Goal: Task Accomplishment & Management: Manage account settings

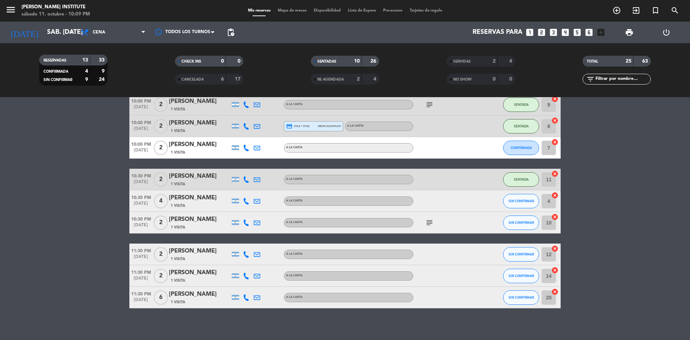
scroll to position [363, 0]
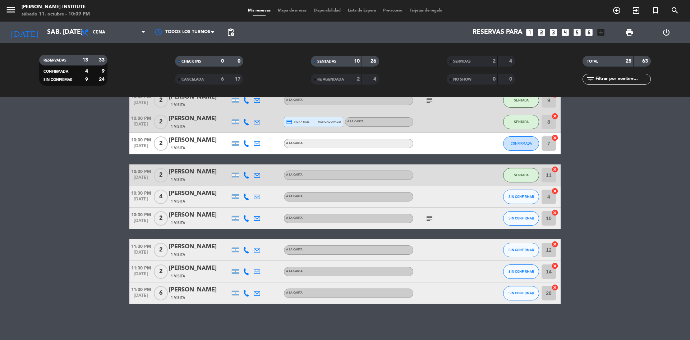
click at [425, 216] on icon "subject" at bounding box center [429, 218] width 9 height 9
click at [447, 225] on div "subject Celebración de cumpleaños" at bounding box center [446, 217] width 65 height 21
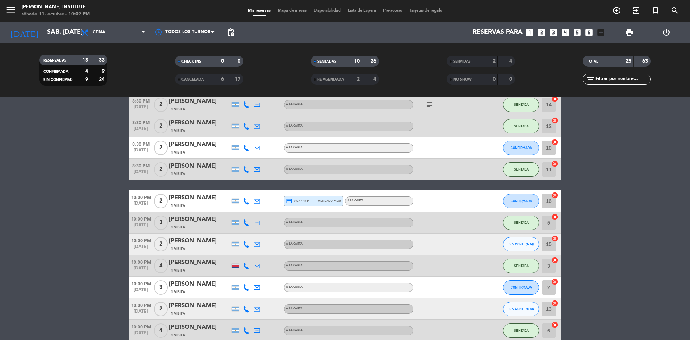
scroll to position [0, 0]
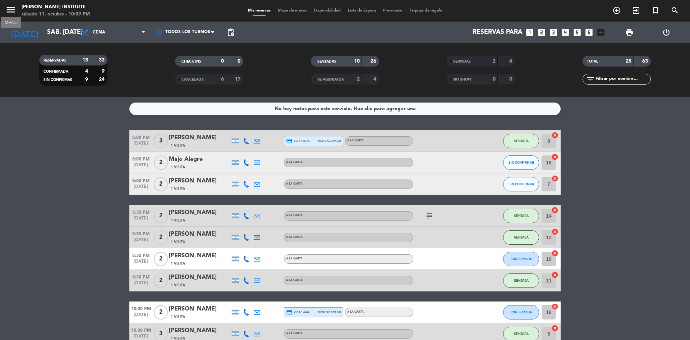
click at [14, 13] on icon "menu" at bounding box center [10, 9] width 11 height 11
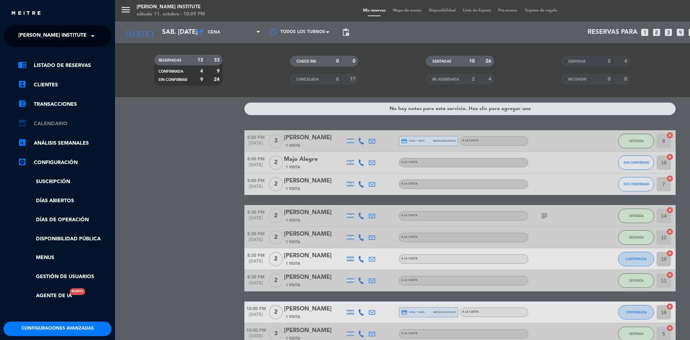
click at [47, 125] on link "calendar_month Calendario" at bounding box center [64, 123] width 93 height 9
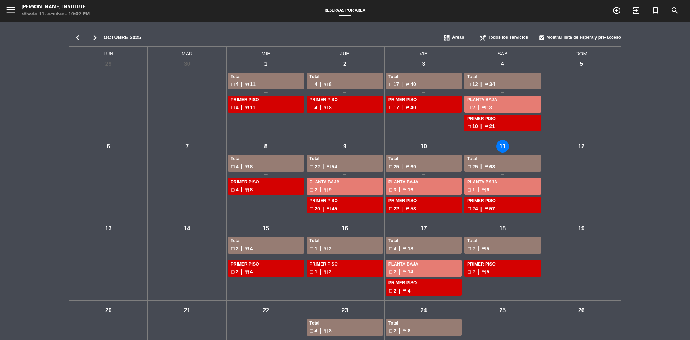
click at [268, 228] on div "mié - 15" at bounding box center [266, 228] width 13 height 13
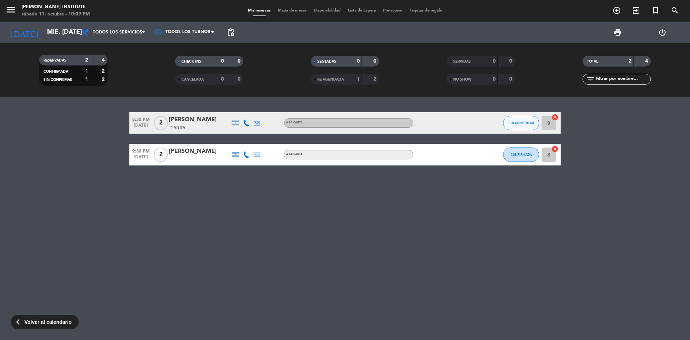
click at [194, 121] on div "[PERSON_NAME]" at bounding box center [199, 119] width 61 height 9
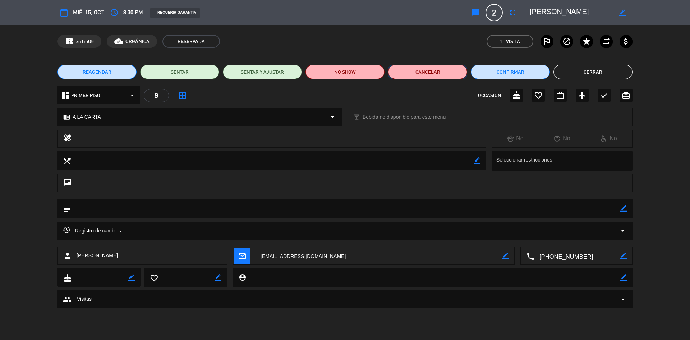
click at [441, 75] on button "Cancelar" at bounding box center [427, 72] width 79 height 14
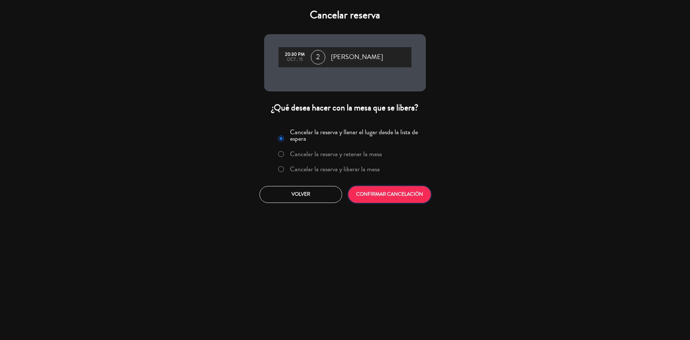
click at [399, 196] on button "CONFIRMAR CANCELACIÓN" at bounding box center [389, 194] width 83 height 17
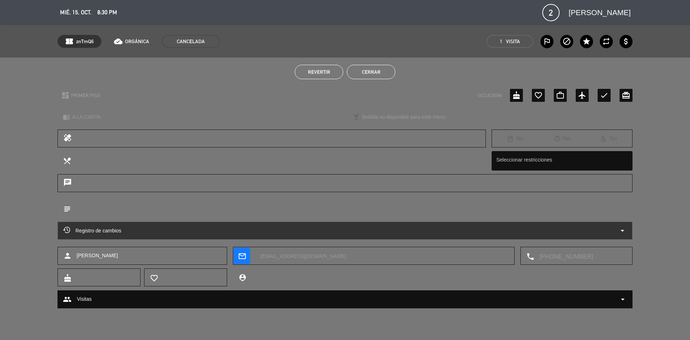
click at [373, 72] on button "Cerrar" at bounding box center [371, 72] width 49 height 14
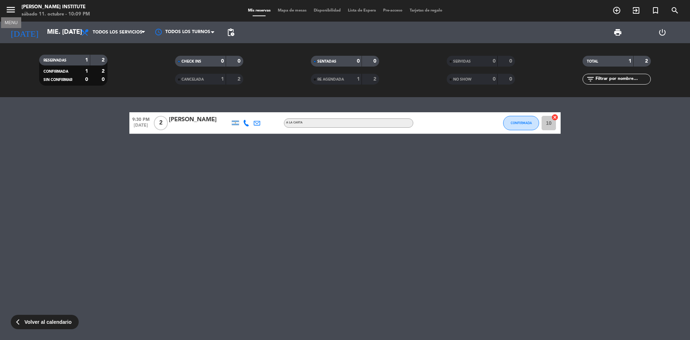
click at [12, 6] on icon "menu" at bounding box center [10, 9] width 11 height 11
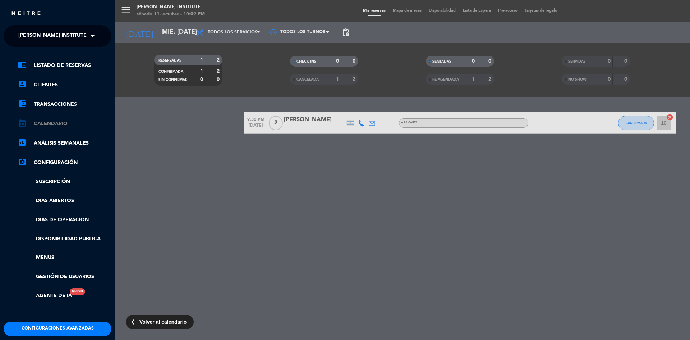
click at [48, 121] on link "calendar_month Calendario" at bounding box center [64, 123] width 93 height 9
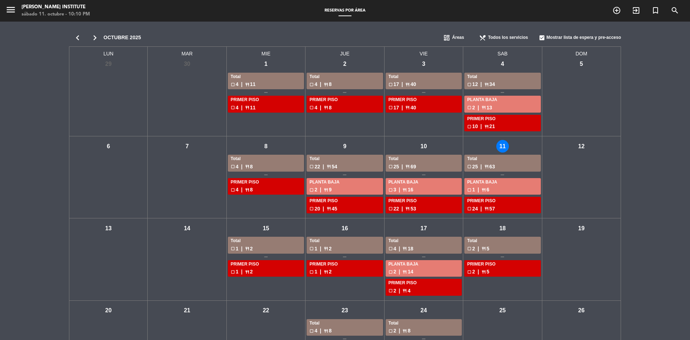
click at [650, 111] on div "chevron_left chevron_right octubre 2025 dashboard Áreas restaurant_menu Todos l…" at bounding box center [345, 238] width 690 height 432
click at [501, 146] on div "sáb - 11" at bounding box center [503, 146] width 13 height 13
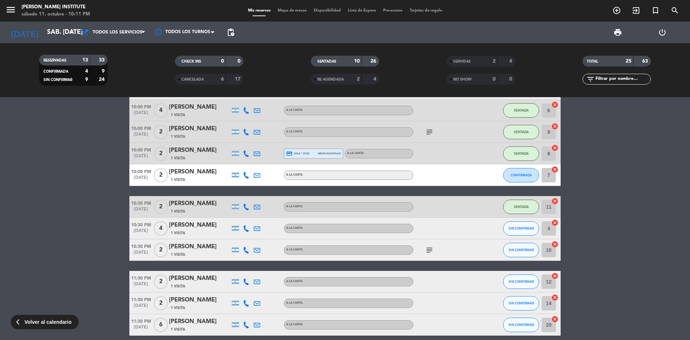
scroll to position [345, 0]
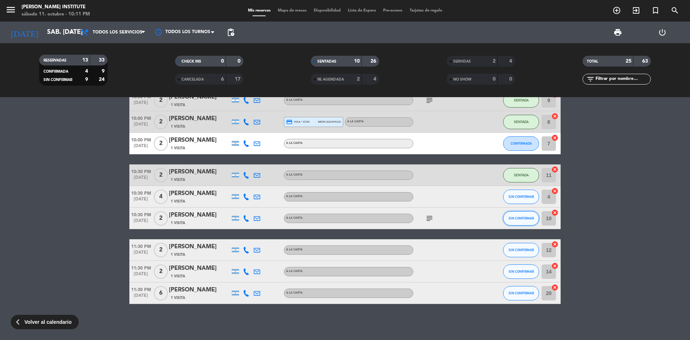
click at [513, 218] on span "SIN CONFIRMAR" at bounding box center [522, 218] width 26 height 4
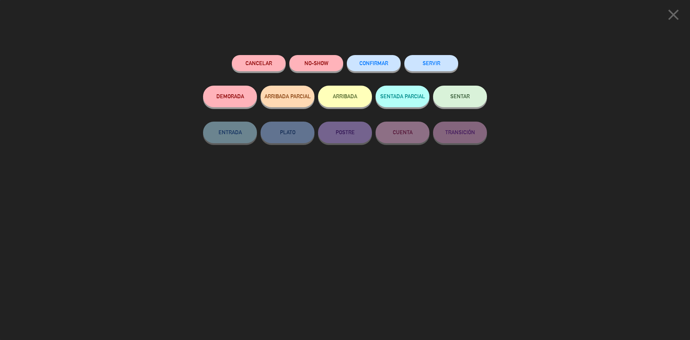
click at [465, 99] on span "SENTAR" at bounding box center [460, 96] width 19 height 6
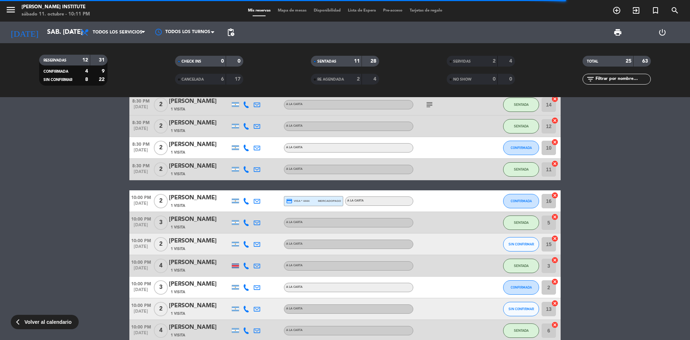
scroll to position [0, 0]
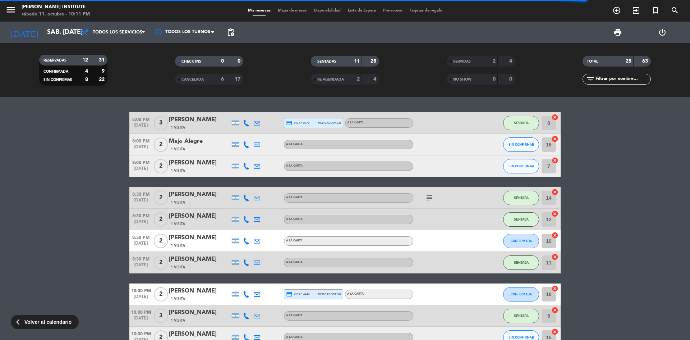
click at [278, 9] on span "Mapa de mesas" at bounding box center [292, 11] width 36 height 4
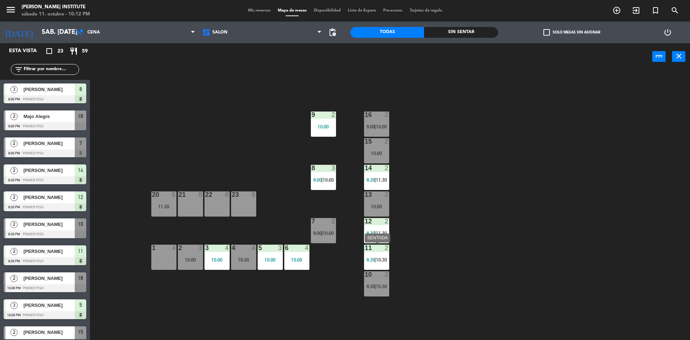
click at [378, 254] on div "11 2 8:30 | 10:30" at bounding box center [376, 257] width 25 height 25
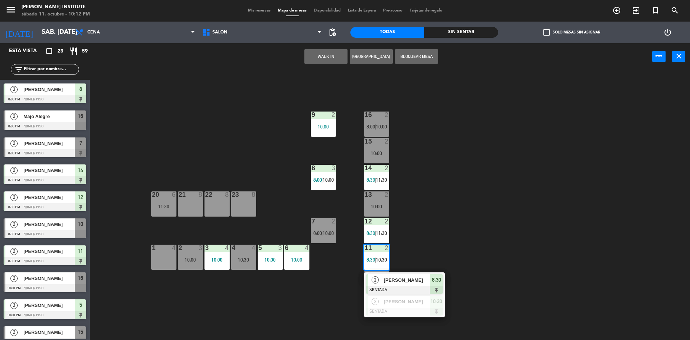
click at [467, 223] on div "16 2 8:00 | 10:00 9 2 10:00 15 2 10:00 14 2 8:30 | 11:30 8 3 8:00 | 10:00 20 6 …" at bounding box center [394, 207] width 594 height 270
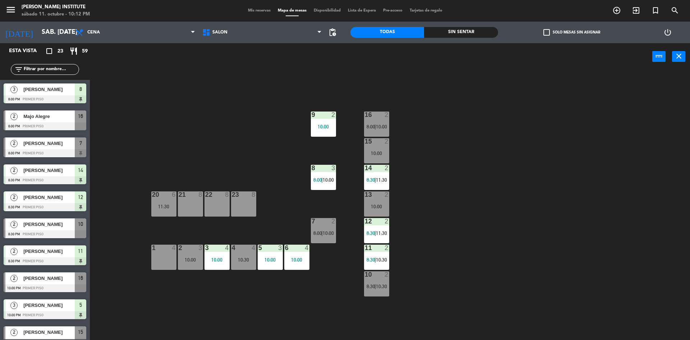
click at [382, 259] on span "10:30" at bounding box center [381, 260] width 11 height 6
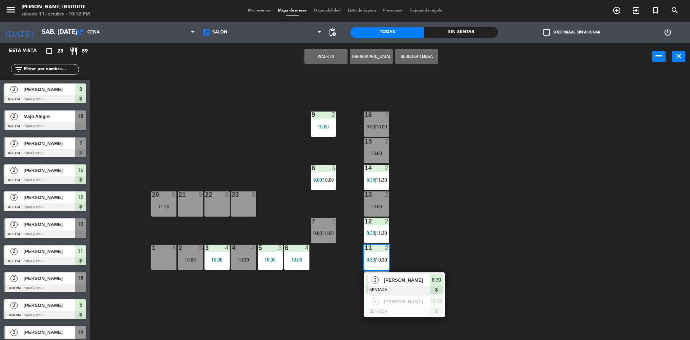
click at [426, 242] on div "16 2 8:00 | 10:00 9 2 10:00 15 2 10:00 14 2 8:30 | 11:30 8 3 8:00 | 10:00 20 6 …" at bounding box center [394, 207] width 594 height 270
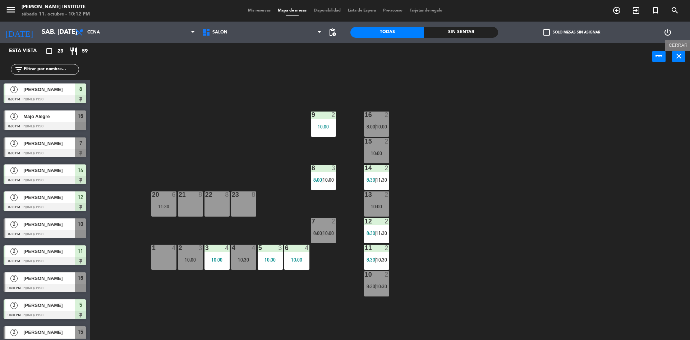
click at [680, 58] on icon "close" at bounding box center [679, 56] width 9 height 9
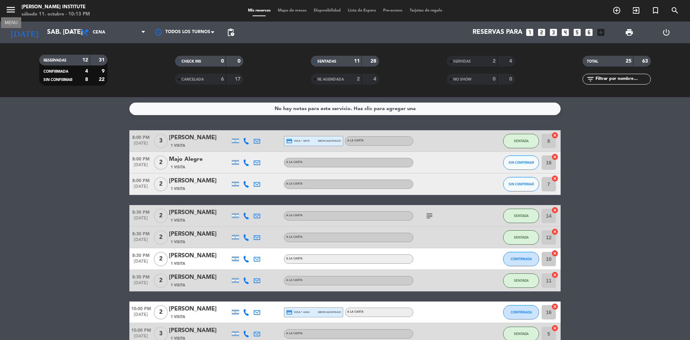
click at [12, 13] on icon "menu" at bounding box center [10, 9] width 11 height 11
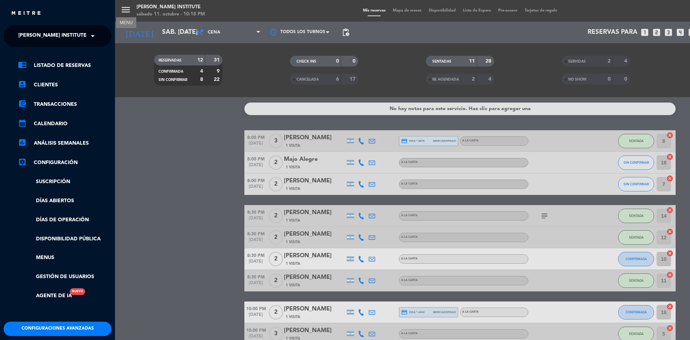
click at [126, 11] on div "menu MENU [PERSON_NAME] Institute sábado 11. octubre - 10:18 PM Mis reservas Ma…" at bounding box center [460, 170] width 690 height 340
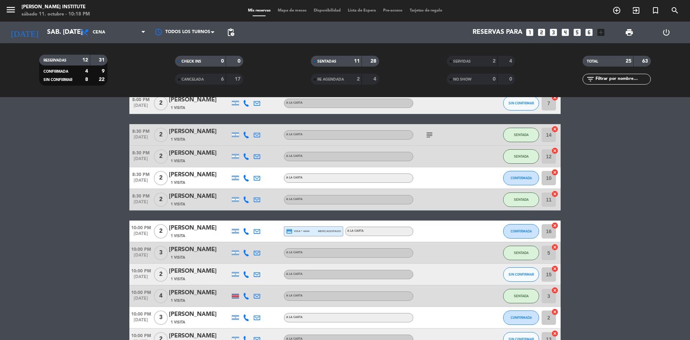
scroll to position [108, 0]
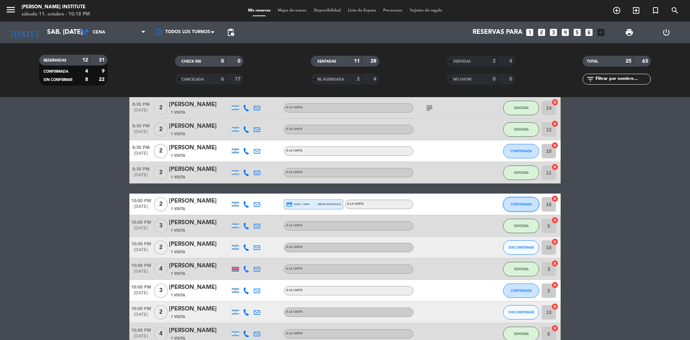
click at [520, 206] on span "CONFIRMADA" at bounding box center [521, 204] width 21 height 4
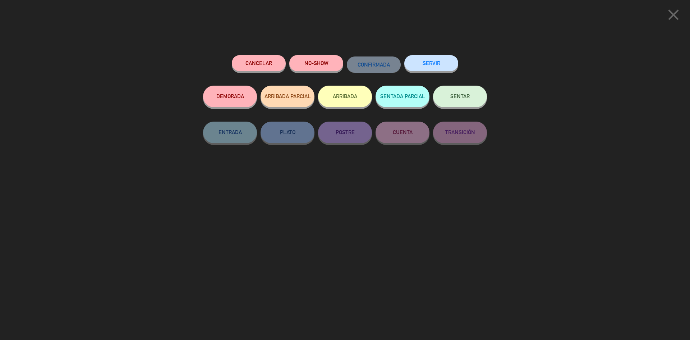
click at [454, 102] on button "SENTAR" at bounding box center [460, 97] width 54 height 22
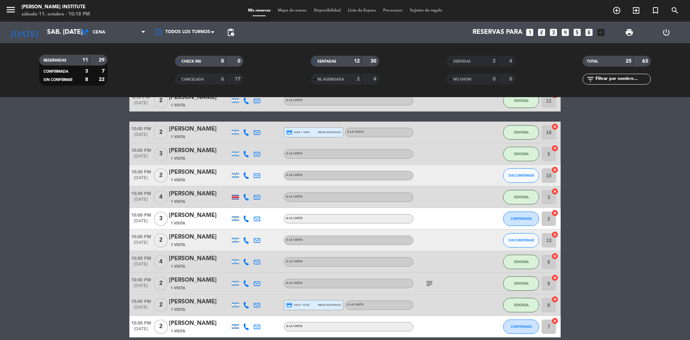
scroll to position [216, 0]
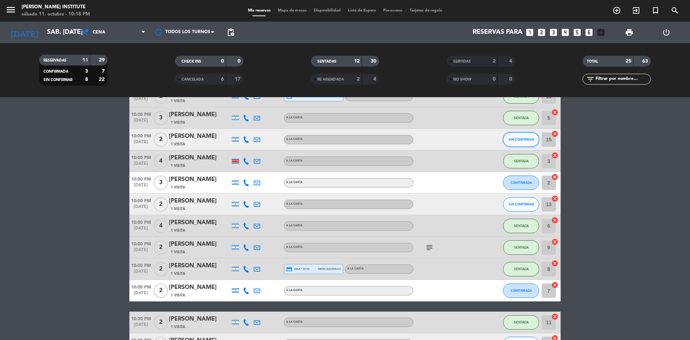
click at [509, 143] on button "SIN CONFIRMAR" at bounding box center [521, 139] width 36 height 14
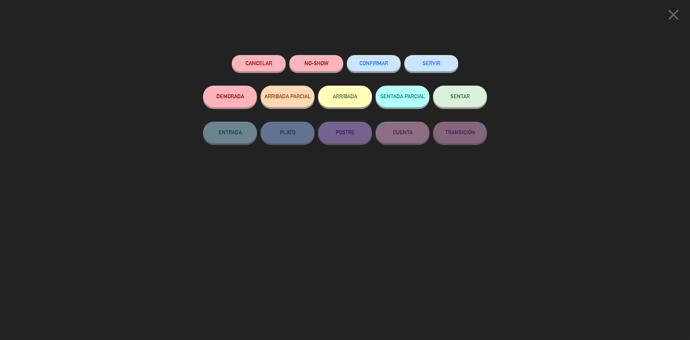
click at [474, 101] on button "SENTAR" at bounding box center [460, 97] width 54 height 22
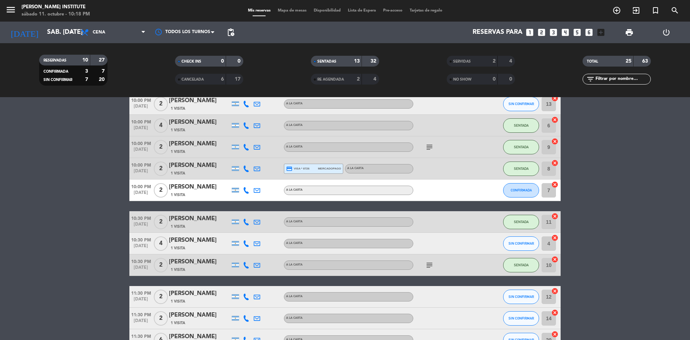
scroll to position [324, 0]
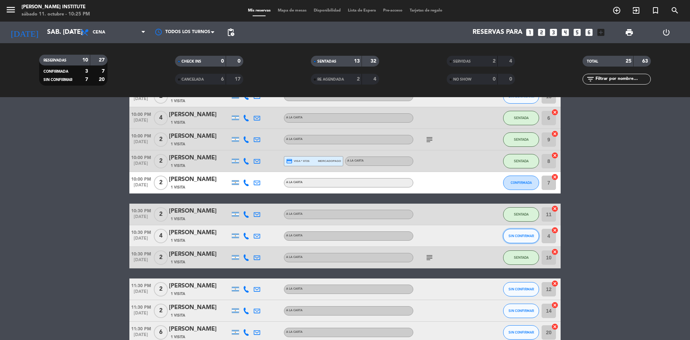
click at [510, 236] on span "SIN CONFIRMAR" at bounding box center [522, 236] width 26 height 4
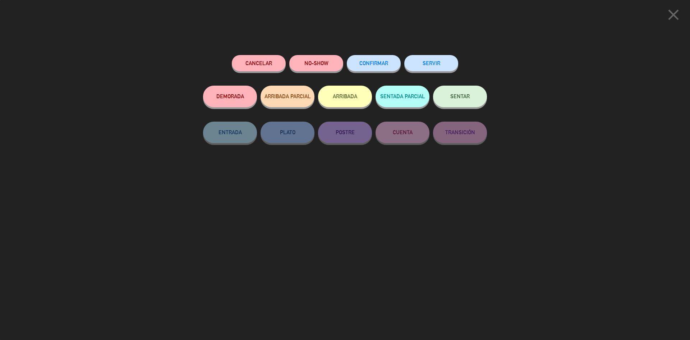
click at [460, 101] on button "SENTAR" at bounding box center [460, 97] width 54 height 22
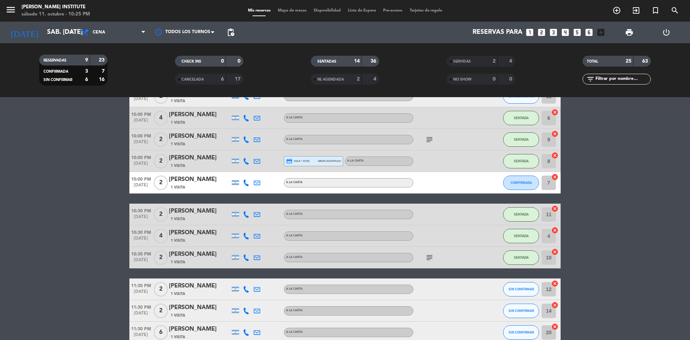
click at [293, 10] on span "Mapa de mesas" at bounding box center [292, 11] width 36 height 4
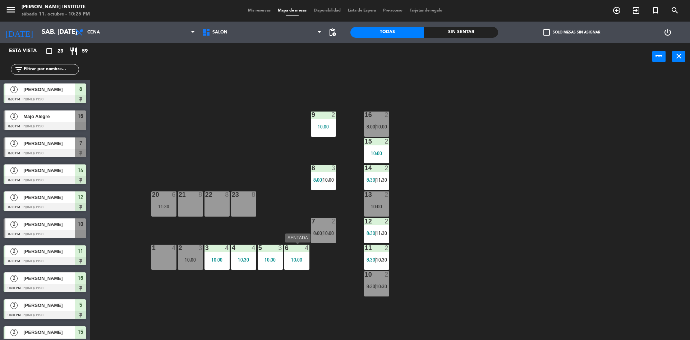
click at [301, 259] on div "10:00" at bounding box center [296, 259] width 25 height 5
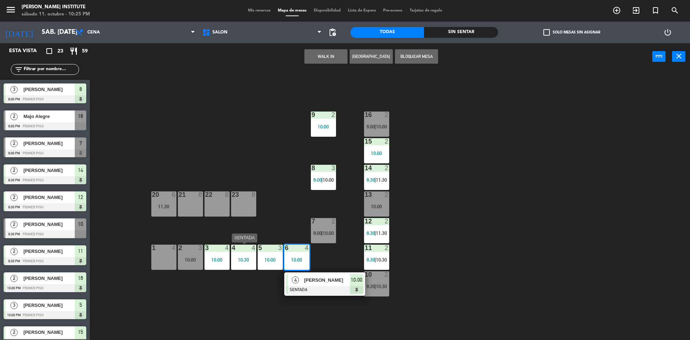
click at [238, 253] on div "4 4 10:30" at bounding box center [243, 257] width 25 height 25
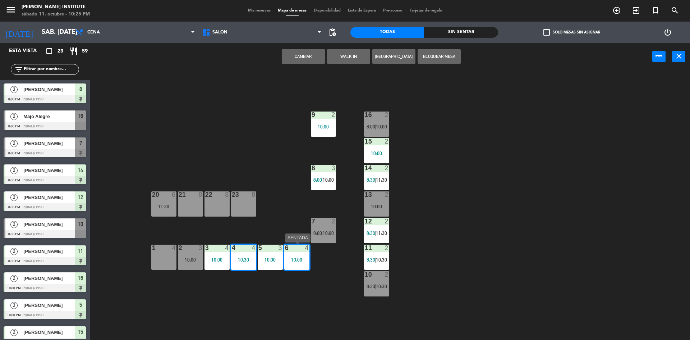
click at [299, 255] on div "6 4 10:00" at bounding box center [296, 257] width 25 height 25
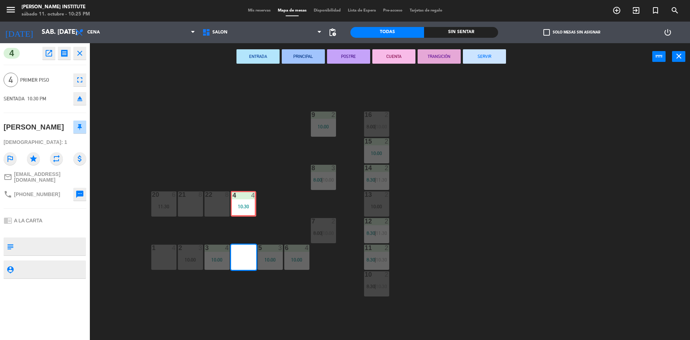
drag, startPoint x: 247, startPoint y: 256, endPoint x: 246, endPoint y: 202, distance: 53.6
click at [246, 202] on div "16 2 8:00 | 10:00 9 2 10:00 15 2 10:00 14 2 8:30 | 11:30 8 3 8:00 | 10:00 20 6 …" at bounding box center [394, 207] width 594 height 270
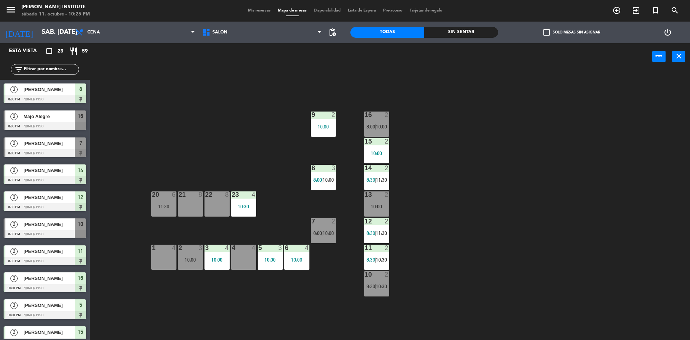
scroll to position [85, 0]
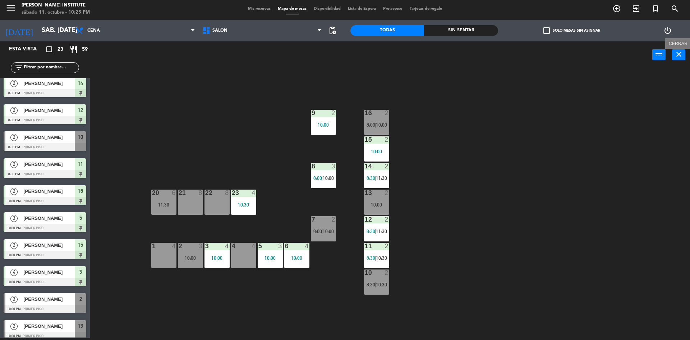
click at [676, 57] on icon "close" at bounding box center [679, 54] width 9 height 9
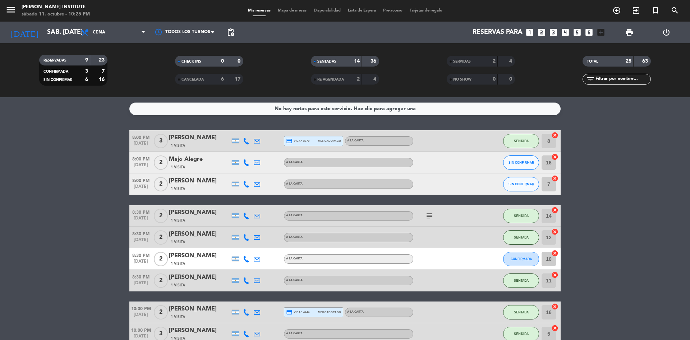
click at [296, 10] on span "Mapa de mesas" at bounding box center [292, 11] width 36 height 4
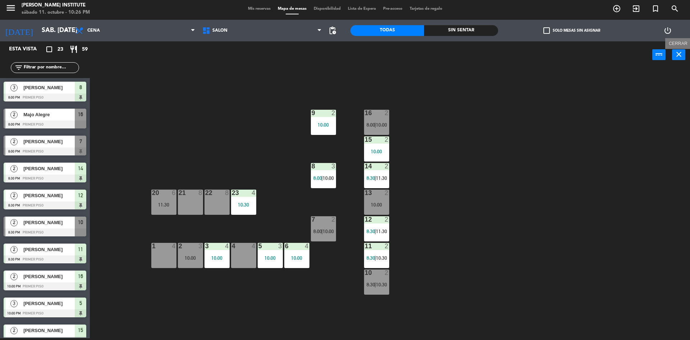
click at [681, 56] on icon "close" at bounding box center [679, 54] width 9 height 9
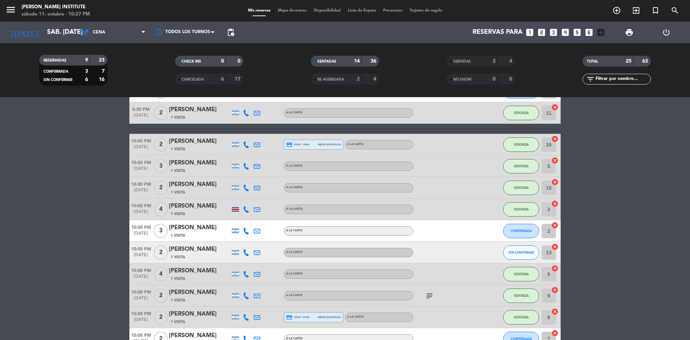
scroll to position [180, 0]
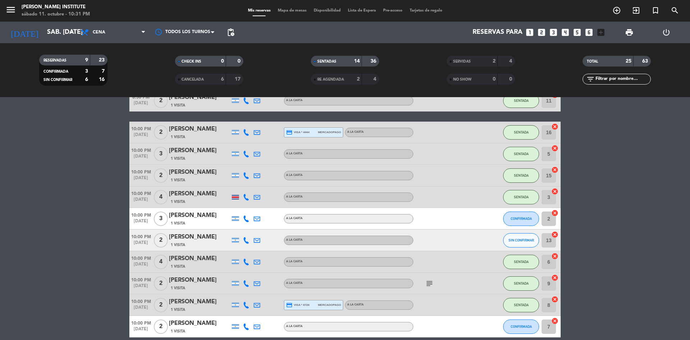
click at [246, 220] on icon at bounding box center [246, 218] width 6 height 6
click at [261, 207] on span at bounding box center [264, 207] width 6 height 6
click at [445, 224] on div at bounding box center [446, 218] width 65 height 21
click at [12, 13] on icon "menu" at bounding box center [10, 9] width 11 height 11
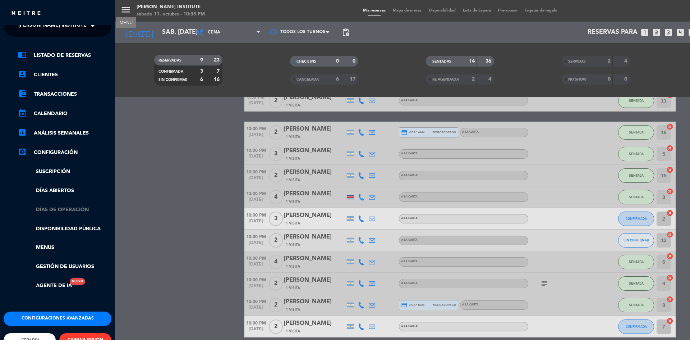
scroll to position [0, 0]
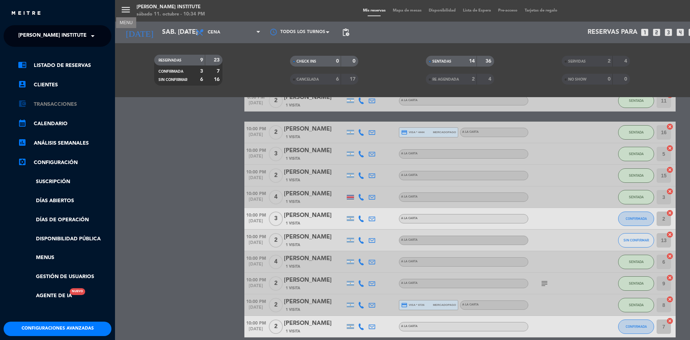
click at [60, 106] on link "account_balance_wallet Transacciones" at bounding box center [64, 104] width 93 height 9
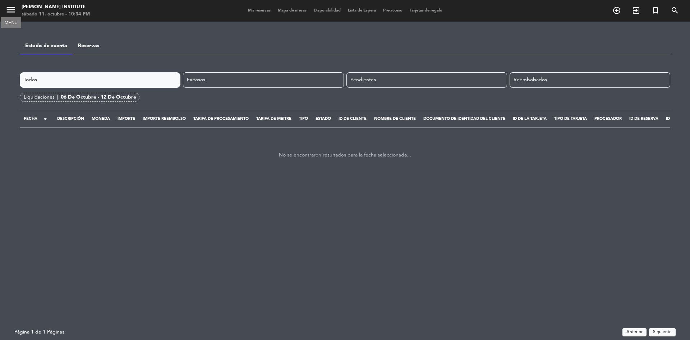
click at [11, 13] on icon "menu" at bounding box center [10, 9] width 11 height 11
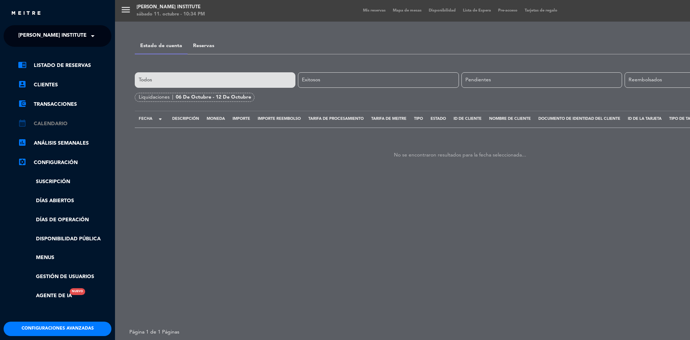
click at [58, 125] on link "calendar_month Calendario" at bounding box center [64, 123] width 93 height 9
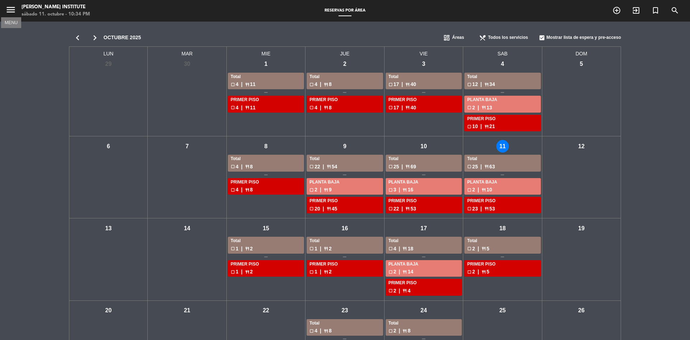
click at [13, 14] on icon "menu" at bounding box center [10, 9] width 11 height 11
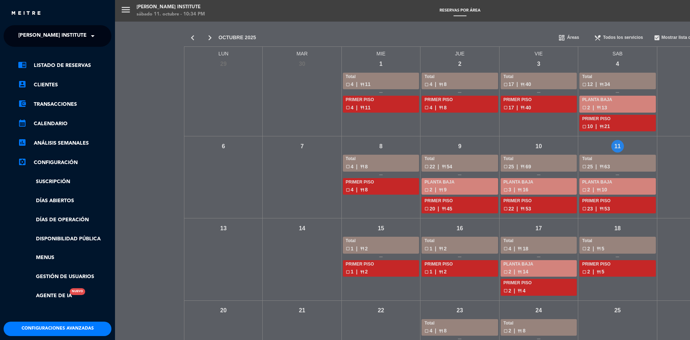
scroll to position [30, 0]
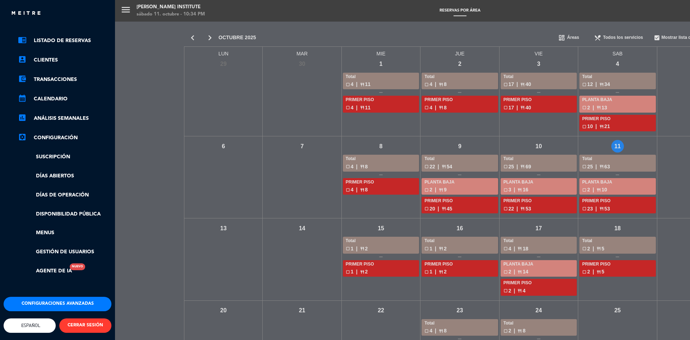
click at [77, 301] on button "Configuraciones avanzadas" at bounding box center [58, 304] width 108 height 14
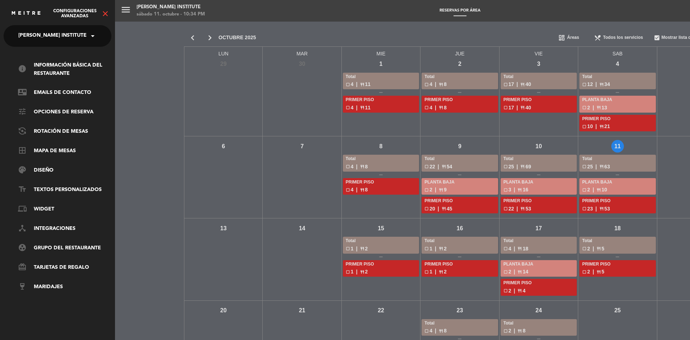
scroll to position [0, 0]
click at [58, 113] on link "tune Opciones de reserva" at bounding box center [64, 112] width 93 height 9
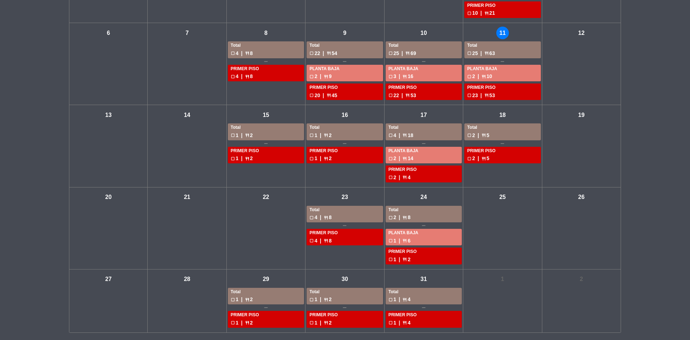
scroll to position [69, 0]
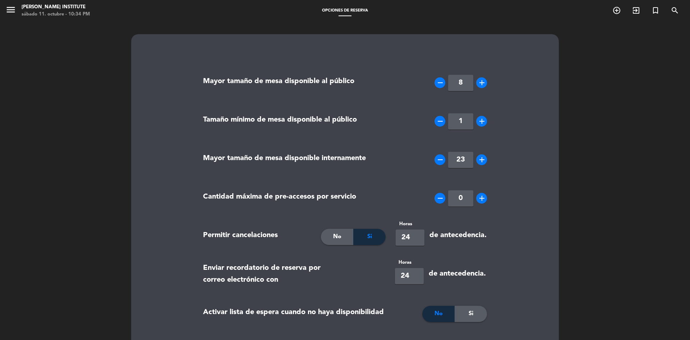
scroll to position [36, 0]
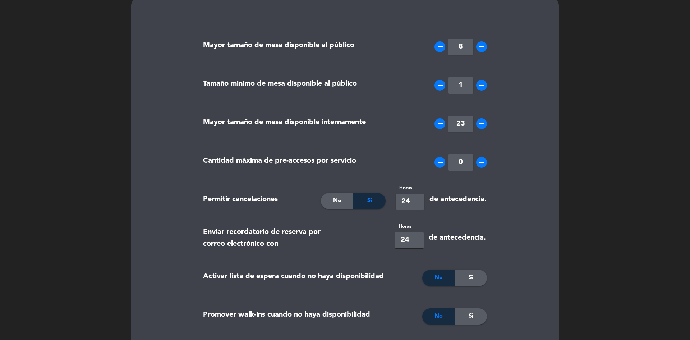
click at [337, 204] on span "No" at bounding box center [337, 200] width 8 height 9
click at [369, 198] on span "Si" at bounding box center [370, 200] width 5 height 9
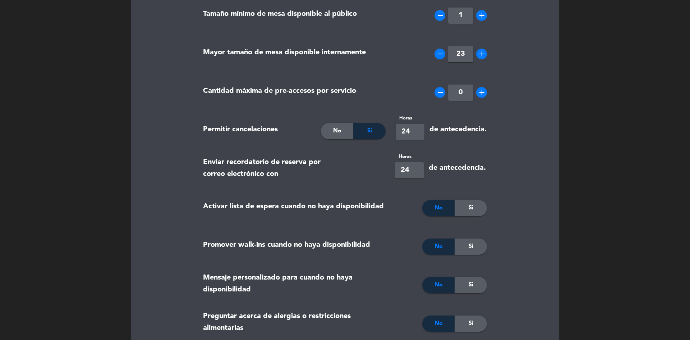
scroll to position [0, 0]
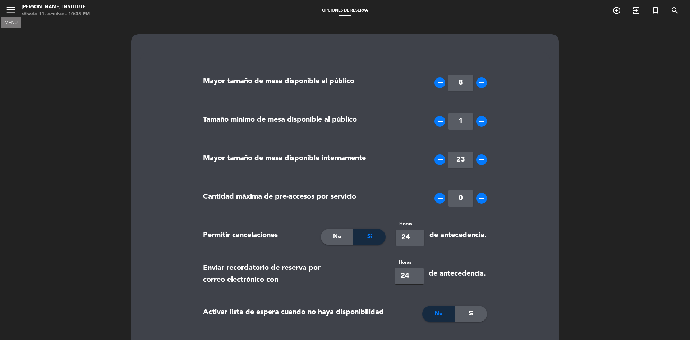
click at [7, 9] on icon "menu" at bounding box center [10, 9] width 11 height 11
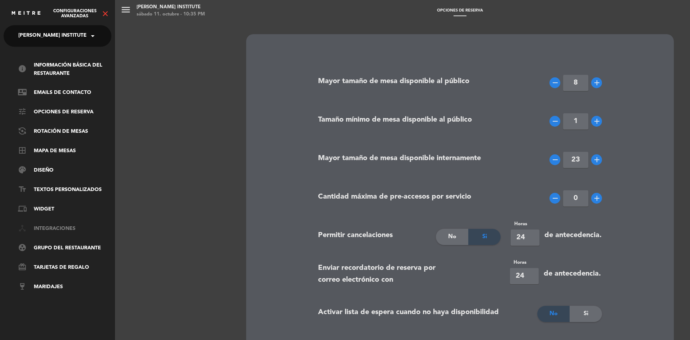
click at [45, 232] on link "device_hub Integraciones" at bounding box center [64, 228] width 93 height 9
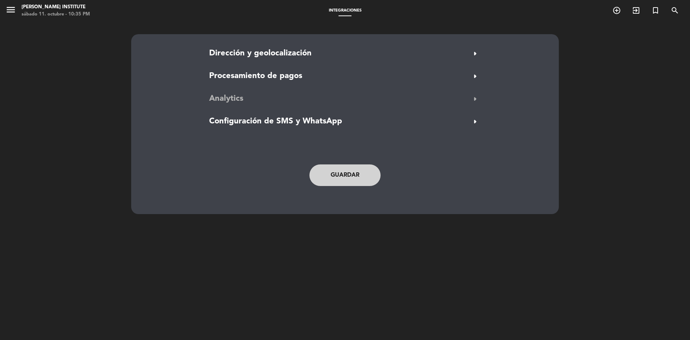
click at [246, 101] on button "Analytics arrow_right" at bounding box center [345, 99] width 276 height 14
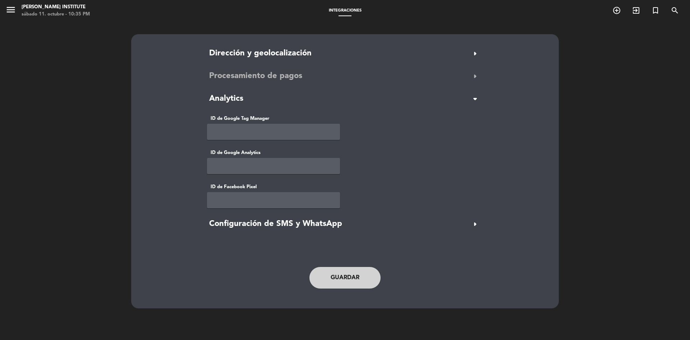
click at [254, 76] on span "Procesamiento de pagos" at bounding box center [255, 76] width 93 height 13
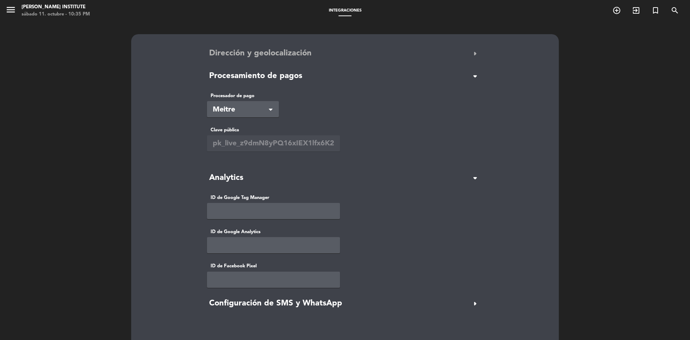
click at [318, 60] on button "Dirección y geolocalización arrow_right" at bounding box center [345, 54] width 276 height 14
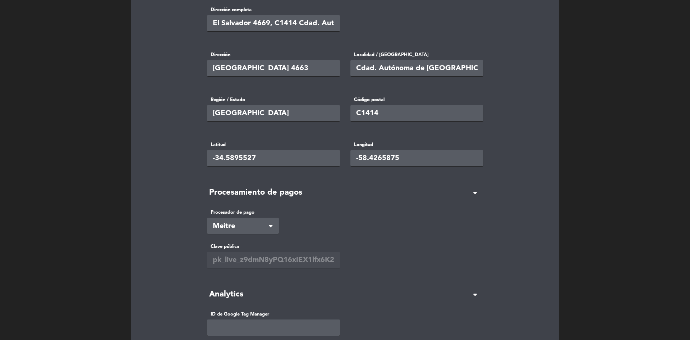
scroll to position [144, 0]
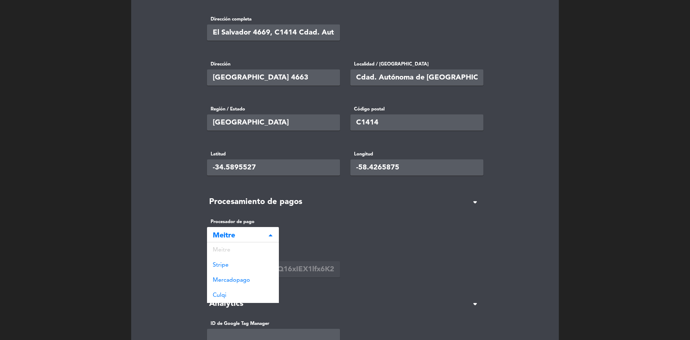
click at [266, 232] on span "Meitre" at bounding box center [240, 236] width 55 height 12
click at [243, 279] on span "Mercadopago" at bounding box center [231, 280] width 37 height 6
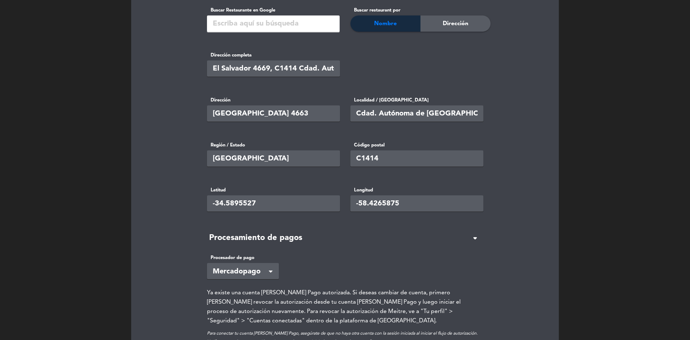
scroll to position [0, 0]
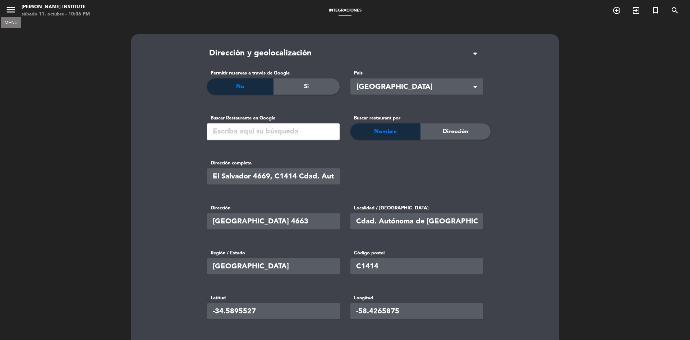
click at [9, 8] on icon "menu" at bounding box center [10, 9] width 11 height 11
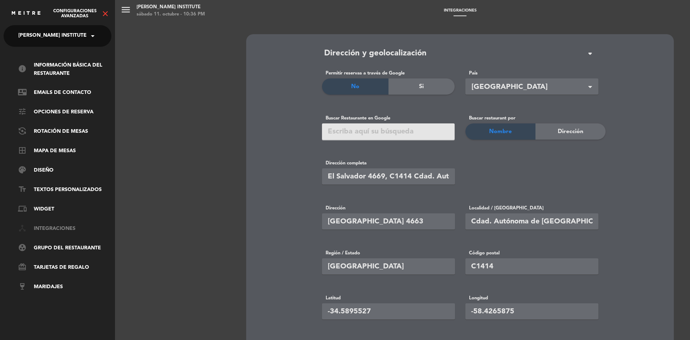
click at [64, 227] on link "device_hub Integraciones" at bounding box center [64, 228] width 93 height 9
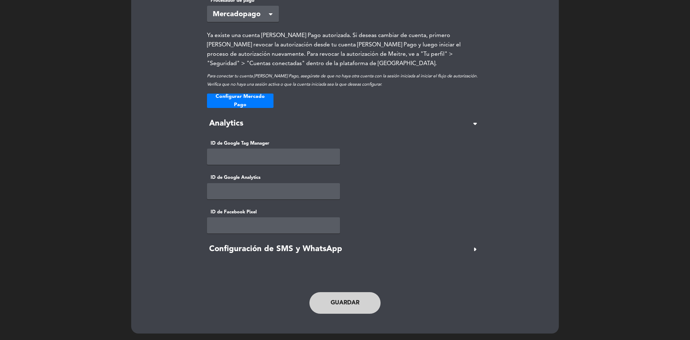
scroll to position [366, 0]
click at [336, 309] on button "Guardar" at bounding box center [345, 302] width 71 height 22
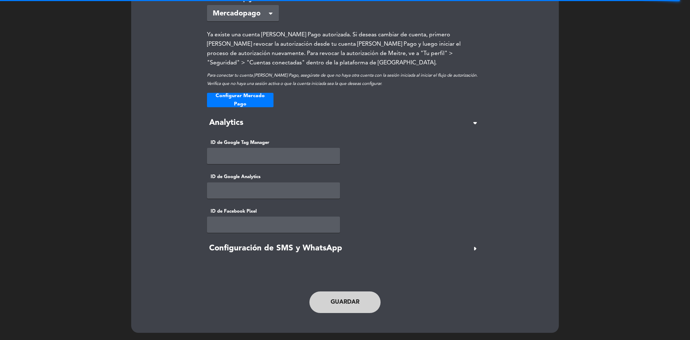
type input "El Salvador 4663, C1414 Cdad. Autónoma de [GEOGRAPHIC_DATA], [GEOGRAPHIC_DATA]"
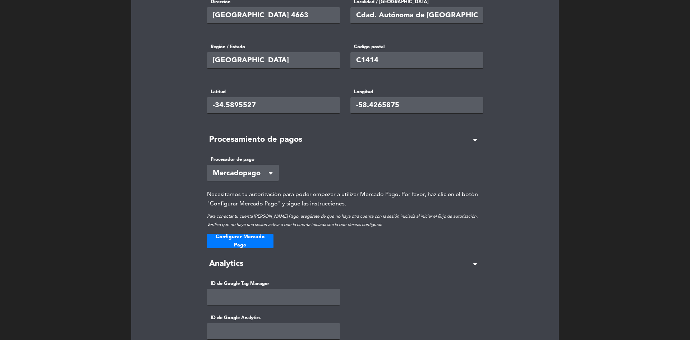
scroll to position [203, 0]
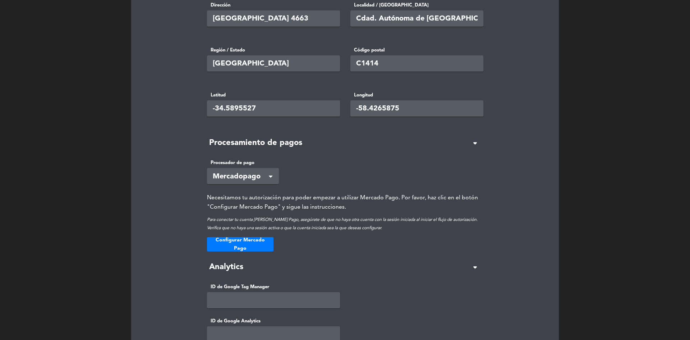
click at [230, 246] on button "Configurar Mercado Pago" at bounding box center [240, 244] width 67 height 14
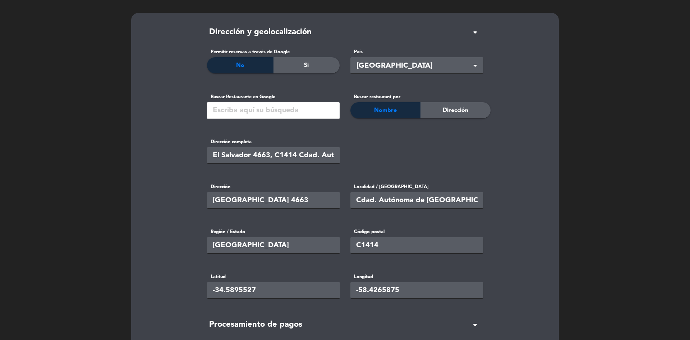
scroll to position [0, 0]
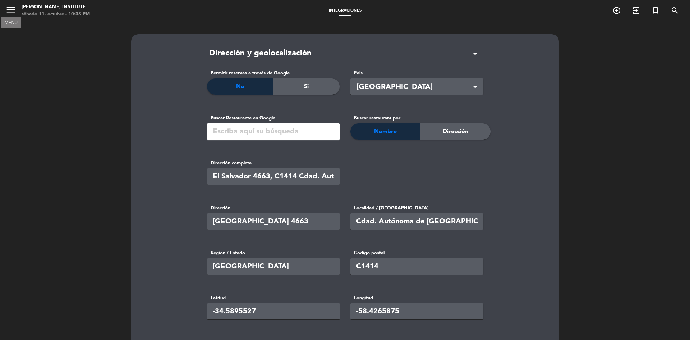
click at [11, 15] on icon "menu" at bounding box center [10, 9] width 11 height 11
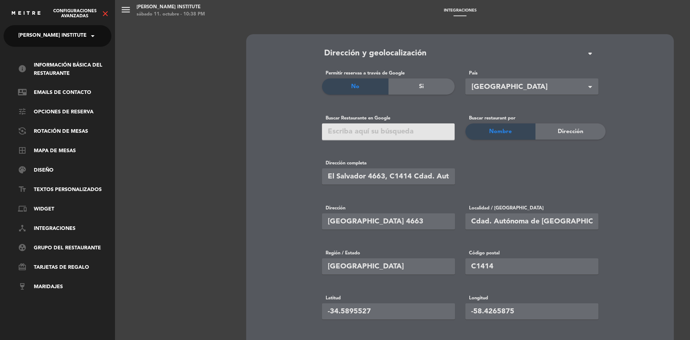
click at [103, 12] on icon "close" at bounding box center [105, 13] width 9 height 9
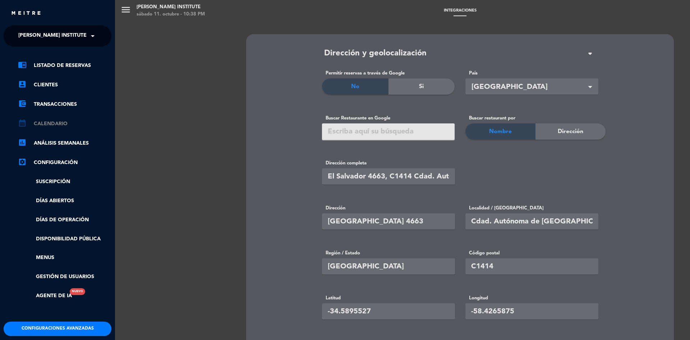
click at [54, 126] on link "calendar_month Calendario" at bounding box center [64, 123] width 93 height 9
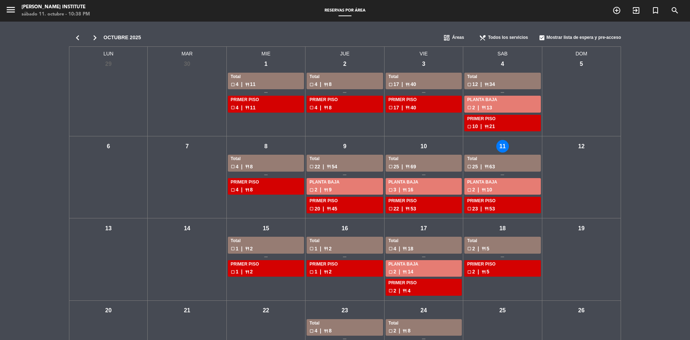
click at [499, 143] on div "sáb - 11" at bounding box center [503, 146] width 13 height 13
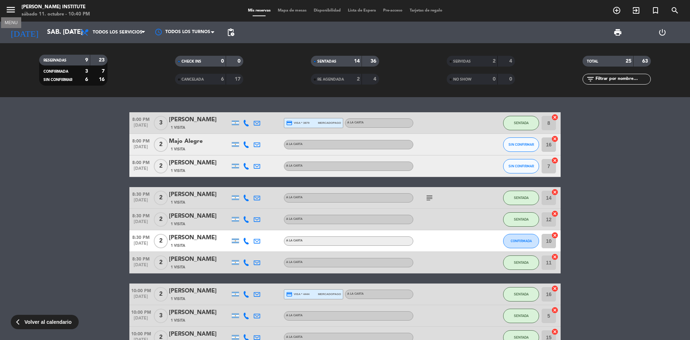
click at [11, 10] on icon "menu" at bounding box center [10, 9] width 11 height 11
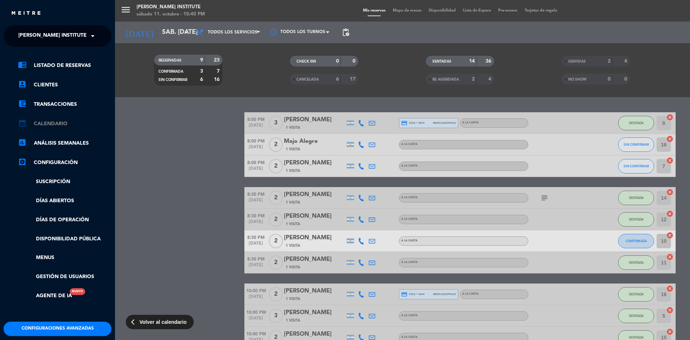
click at [54, 122] on link "calendar_month Calendario" at bounding box center [64, 123] width 93 height 9
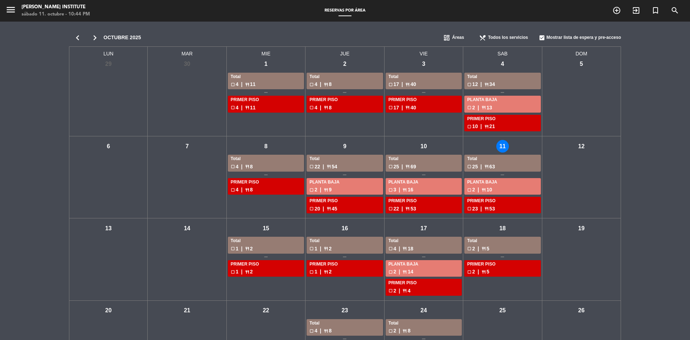
click at [503, 149] on div "sáb - 11" at bounding box center [503, 146] width 13 height 13
